Goal: Transaction & Acquisition: Book appointment/travel/reservation

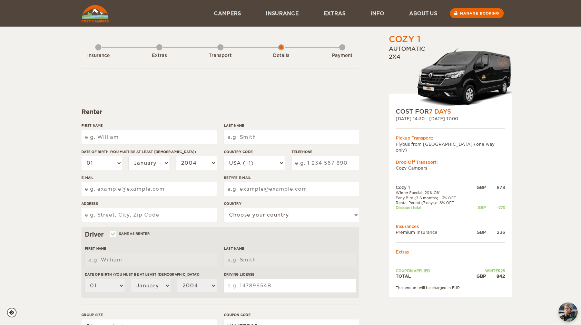
click at [108, 132] on input "First Name" at bounding box center [148, 137] width 135 height 14
type input "Dean"
type input "Dodds"
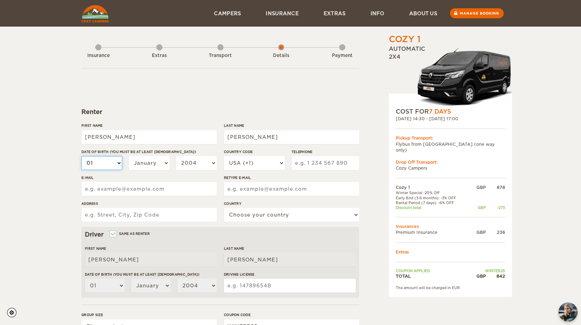
click at [117, 164] on select "01 02 03 04 05 06 07 08 09 10 11 12 13 14 15 16 17 18 19 20 21 22 23 24 25 26 2…" at bounding box center [101, 163] width 41 height 14
select select "10"
click at [81, 156] on select "01 02 03 04 05 06 07 08 09 10 11 12 13 14 15 16 17 18 19 20 21 22 23 24 25 26 2…" at bounding box center [101, 163] width 41 height 14
select select "10"
click at [157, 163] on select "January February March April May June July August September October November De…" at bounding box center [149, 163] width 41 height 14
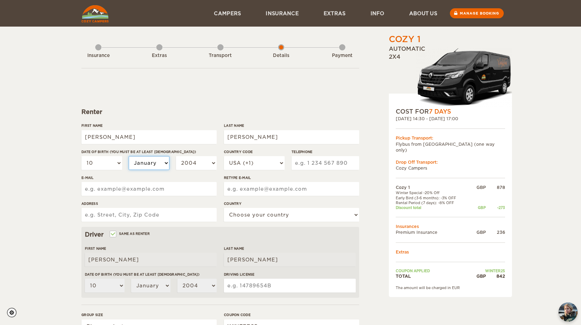
select select "10"
click at [129, 156] on select "January February March April May June July August September October November De…" at bounding box center [149, 163] width 41 height 14
select select "10"
click at [204, 164] on select "2004 2003 2002 2001 2000 1999 1998 1997 1996 1995 1994 1993 1992 1991 1990 1989…" at bounding box center [196, 163] width 41 height 14
select select "1994"
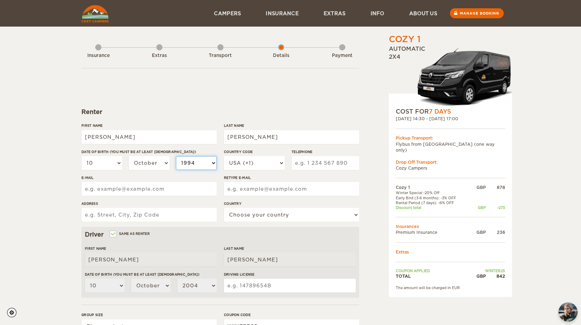
click at [176, 156] on select "2004 2003 2002 2001 2000 1999 1998 1997 1996 1995 1994 1993 1992 1991 1990 1989…" at bounding box center [196, 163] width 41 height 14
select select "1994"
click at [273, 155] on div "Country Code USA (+1) UK (+44) Germany (+49) Algeria (+213) Andorra (+376) Ango…" at bounding box center [254, 162] width 61 height 26
click at [278, 162] on select "USA (+1) UK (+44) Germany (+49) Algeria (+213) Andorra (+376) Angola (+244) Ang…" at bounding box center [254, 163] width 61 height 14
select select "44"
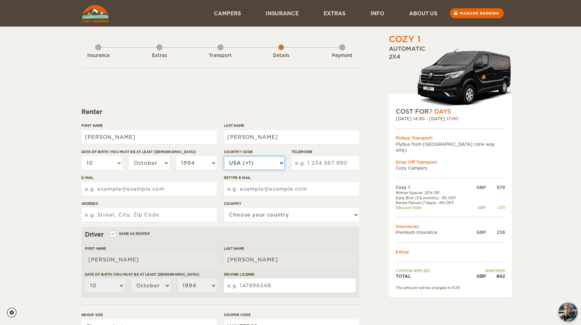
click at [224, 156] on select "USA (+1) UK (+44) Germany (+49) Algeria (+213) Andorra (+376) Angola (+244) Ang…" at bounding box center [254, 163] width 61 height 14
click at [331, 161] on input "Telephone" at bounding box center [326, 163] width 68 height 14
type input "7926270165"
click at [109, 184] on input "E-mail" at bounding box center [148, 189] width 135 height 14
type input "dddodds@hotmail.co.uk"
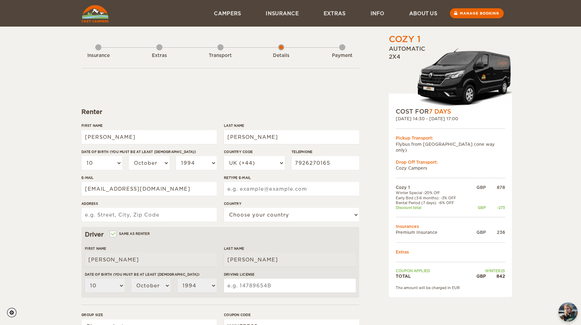
click at [279, 192] on input "Retype E-mail" at bounding box center [291, 189] width 135 height 14
type input "dddodds@hotmail.co.uk"
click at [148, 211] on input "Address" at bounding box center [148, 215] width 135 height 14
type input "Apartment 229, 311 Ormeau Road"
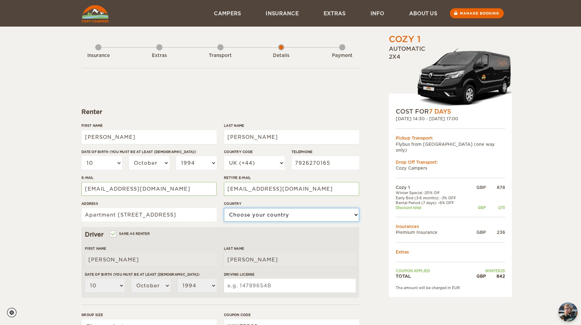
click at [238, 216] on select "Choose your country United States United Kingdom Germany Afghanistan Albania Al…" at bounding box center [291, 215] width 135 height 14
select select "221"
click at [224, 208] on select "Choose your country United States United Kingdom Germany Afghanistan Albania Al…" at bounding box center [291, 215] width 135 height 14
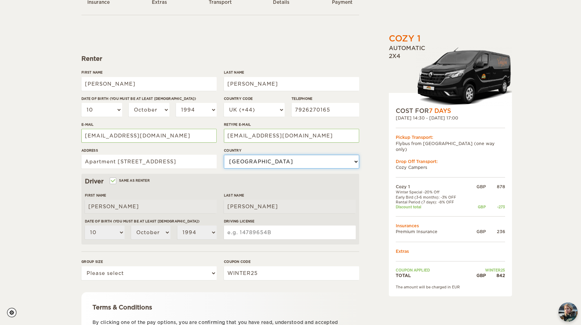
scroll to position [54, 0]
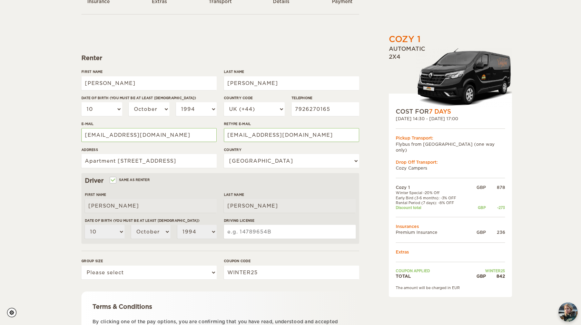
click at [270, 229] on input "Driving License" at bounding box center [290, 232] width 132 height 14
type input "32336197"
click at [197, 271] on select "Please select 1 2" at bounding box center [148, 273] width 135 height 14
select select "2"
click at [81, 266] on select "Please select 1 2" at bounding box center [148, 273] width 135 height 14
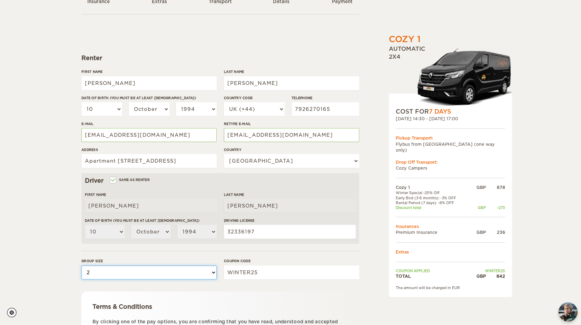
scroll to position [124, 0]
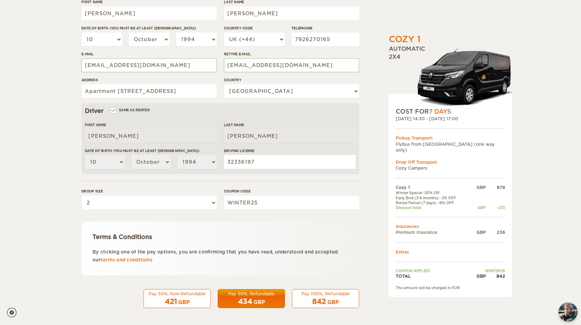
click at [329, 297] on div "842 GBP" at bounding box center [326, 302] width 58 height 10
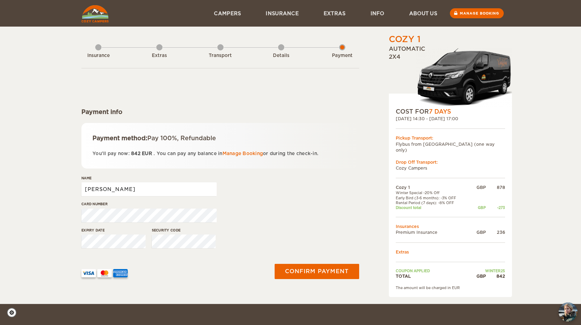
click at [178, 194] on input "Dean" at bounding box center [148, 189] width 135 height 14
type input "Dean Dodds"
click at [309, 272] on button "Confirm payment" at bounding box center [316, 271] width 87 height 16
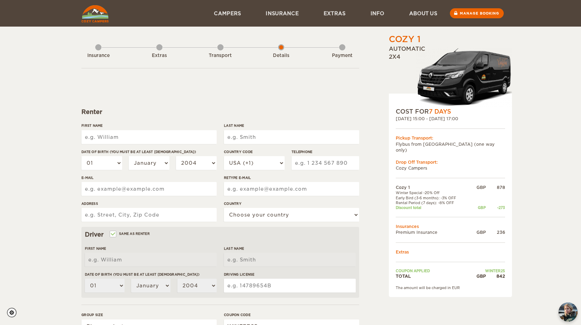
drag, startPoint x: 174, startPoint y: 129, endPoint x: 166, endPoint y: 135, distance: 10.4
click at [166, 135] on div "First Name" at bounding box center [148, 136] width 135 height 26
click at [166, 135] on input "First Name" at bounding box center [148, 137] width 135 height 14
type input "[PERSON_NAME]"
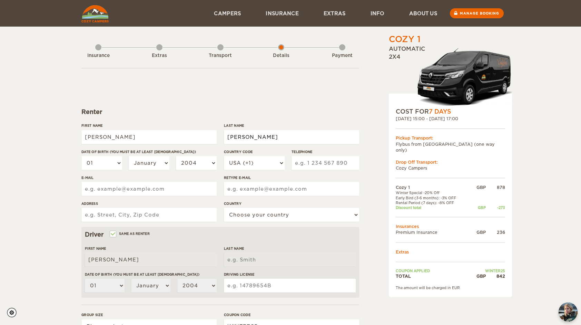
type input "Dodds"
click at [105, 163] on select "01 02 03 04 05 06 07 08 09 10 11 12 13 14 15 16 17 18 19 20 21 22 23 24 25 26 2…" at bounding box center [101, 163] width 41 height 14
select select "10"
click at [81, 156] on select "01 02 03 04 05 06 07 08 09 10 11 12 13 14 15 16 17 18 19 20 21 22 23 24 25 26 2…" at bounding box center [101, 163] width 41 height 14
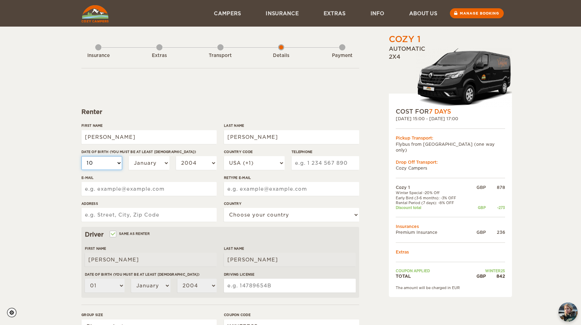
select select "10"
click at [160, 166] on select "January February March April May June July August September October November De…" at bounding box center [149, 163] width 41 height 14
select select "10"
click at [129, 156] on select "January February March April May June July August September October November De…" at bounding box center [149, 163] width 41 height 14
select select "10"
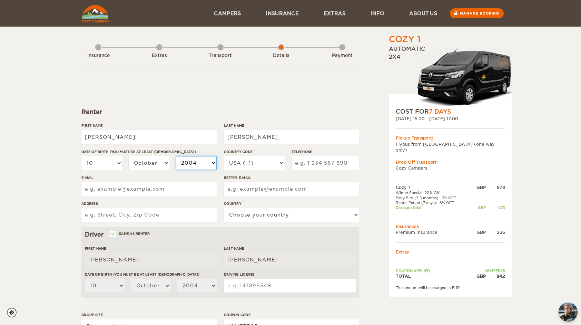
click at [202, 167] on select "2004 2003 2002 2001 2000 1999 1998 1997 1996 1995 1994 1993 1992 1991 1990 1989…" at bounding box center [196, 163] width 41 height 14
select select "1994"
click at [176, 156] on select "2004 2003 2002 2001 2000 1999 1998 1997 1996 1995 1994 1993 1992 1991 1990 1989…" at bounding box center [196, 163] width 41 height 14
select select "1994"
click at [248, 158] on select "USA (+1) UK (+44) Germany (+49) Algeria (+213) Andorra (+376) Angola (+244) Ang…" at bounding box center [254, 163] width 61 height 14
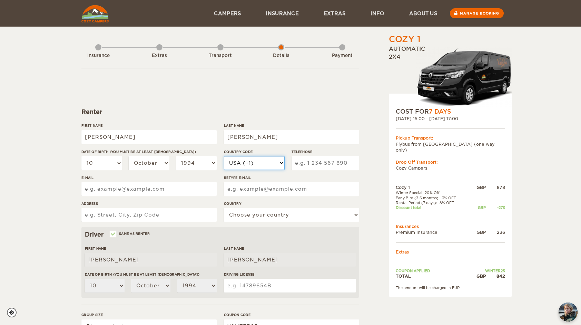
select select "44"
click at [224, 156] on select "USA (+1) UK (+44) Germany (+49) Algeria (+213) Andorra (+376) Angola (+244) Ang…" at bounding box center [254, 163] width 61 height 14
click at [333, 162] on input "Telephone" at bounding box center [326, 163] width 68 height 14
type input "7926270165"
click at [269, 186] on input "Retype E-mail" at bounding box center [291, 189] width 135 height 14
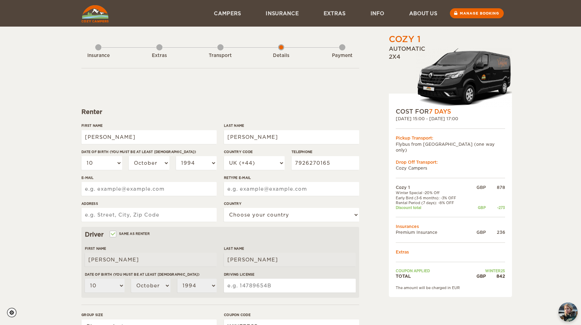
scroll to position [92, 0]
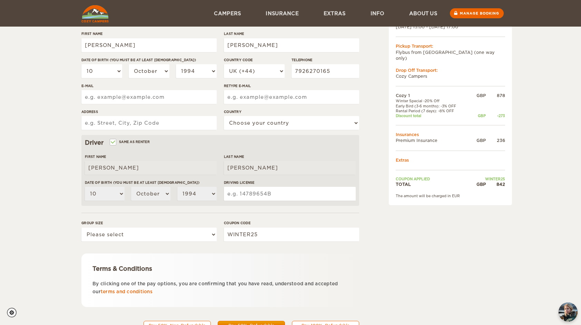
click at [202, 190] on form "Renter First Name Dean Last Name Dodds Date of birth (You must be at least 20 y…" at bounding box center [220, 158] width 278 height 364
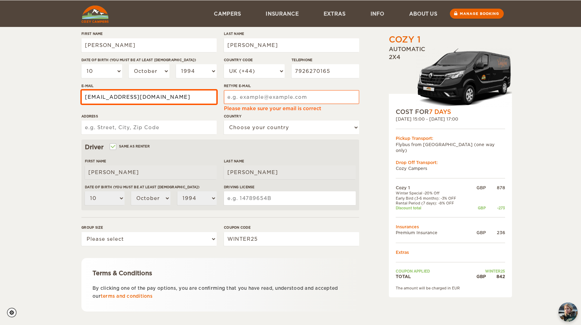
type input "dddodds@hotmail.co.uk"
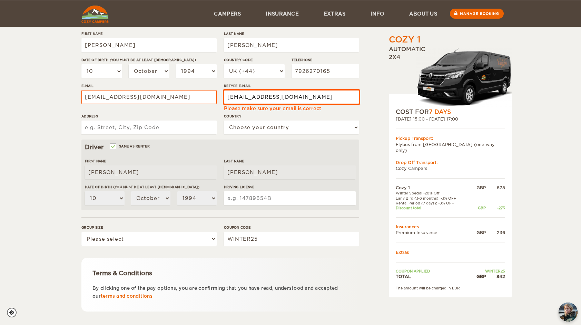
type input "dddodds@hotmail.co.uk"
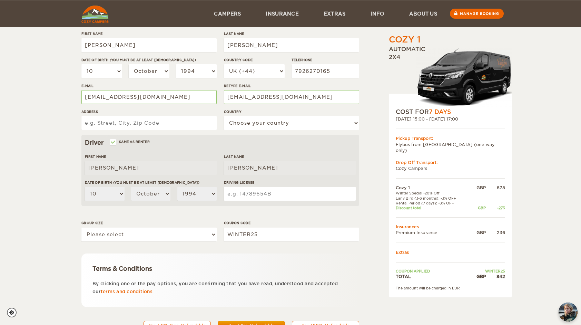
click at [158, 125] on input "Address" at bounding box center [148, 123] width 135 height 14
type input "Apartment 229, 311 Ormeau Road"
click at [240, 123] on select "Choose your country United States United Kingdom Germany Afghanistan Albania Al…" at bounding box center [291, 123] width 135 height 14
select select "221"
click at [224, 116] on select "Choose your country United States United Kingdom Germany Afghanistan Albania Al…" at bounding box center [291, 123] width 135 height 14
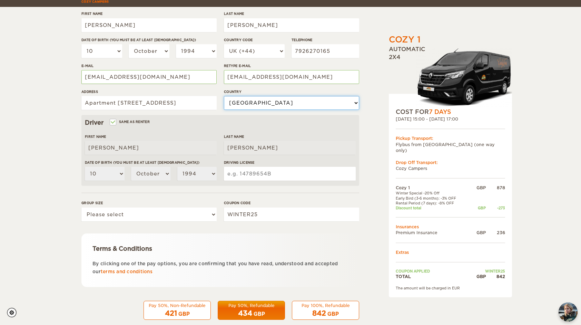
scroll to position [112, 0]
click at [258, 171] on input "Driving License" at bounding box center [290, 174] width 132 height 14
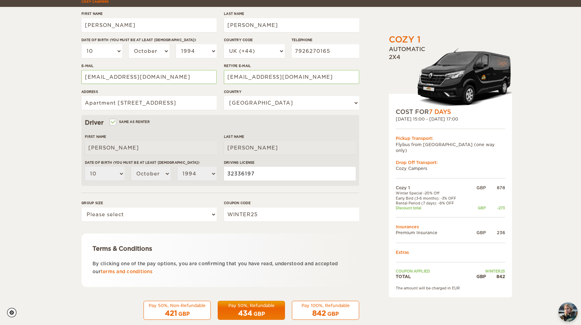
type input "32336197"
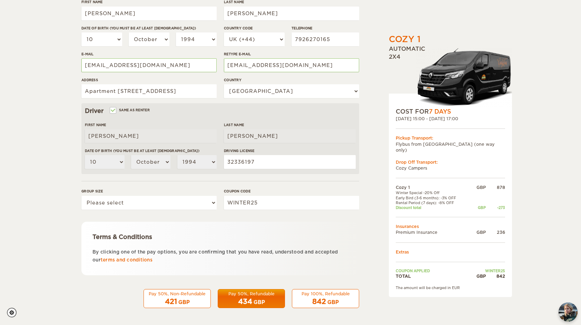
click at [180, 296] on div "Pay 50%, Non-Refundable" at bounding box center [177, 294] width 58 height 6
click at [180, 204] on select "Please select 1 2" at bounding box center [148, 203] width 135 height 14
select select "2"
click at [81, 196] on select "Please select 1 2" at bounding box center [148, 203] width 135 height 14
click at [344, 302] on div "842 GBP" at bounding box center [326, 302] width 58 height 10
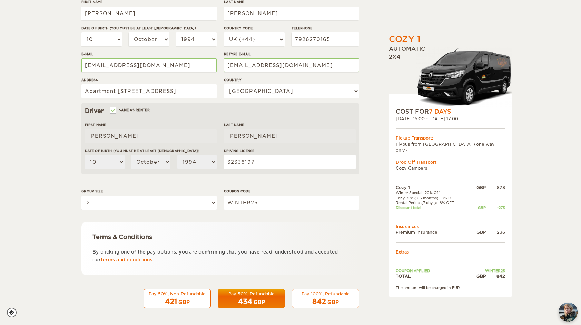
click at [327, 293] on div "Pay 100%, Refundable" at bounding box center [326, 294] width 58 height 6
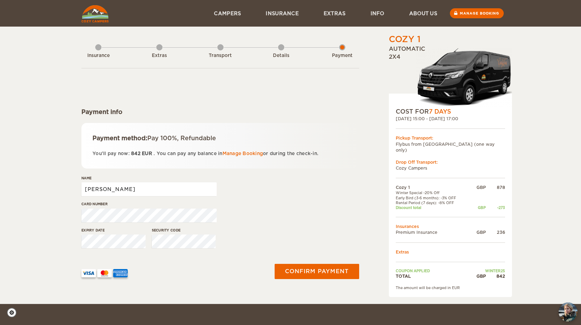
click at [153, 189] on input "[PERSON_NAME]" at bounding box center [148, 189] width 135 height 14
type input "[PERSON_NAME]"
click at [309, 266] on button "Confirm payment" at bounding box center [316, 271] width 87 height 16
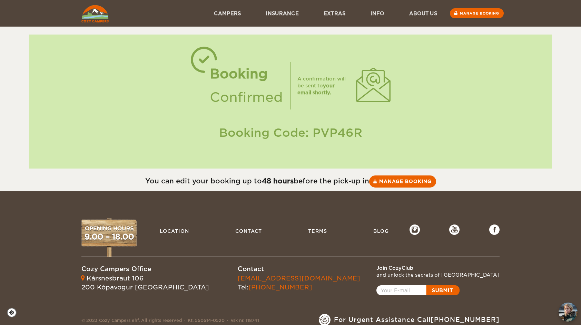
click at [336, 133] on div "Booking Code: PVP46R" at bounding box center [291, 133] width 510 height 16
copy div "PVP46R"
click at [397, 186] on link "Manage booking" at bounding box center [402, 181] width 69 height 12
